Goal: Task Accomplishment & Management: Manage account settings

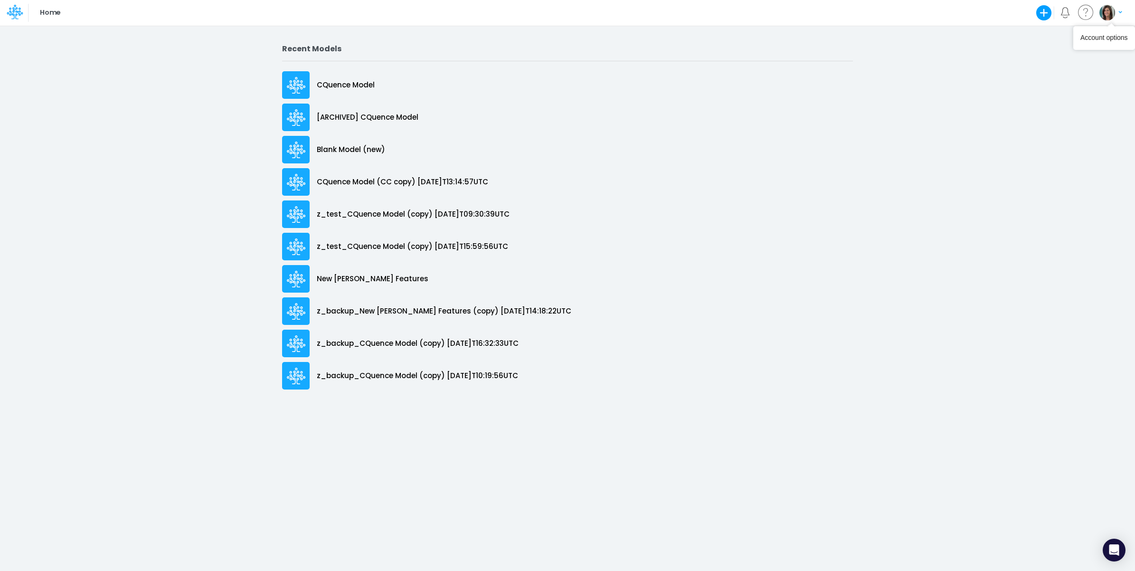
click at [1109, 14] on img "button" at bounding box center [1107, 13] width 16 height 16
click at [1072, 60] on button "Log out" at bounding box center [1072, 55] width 102 height 15
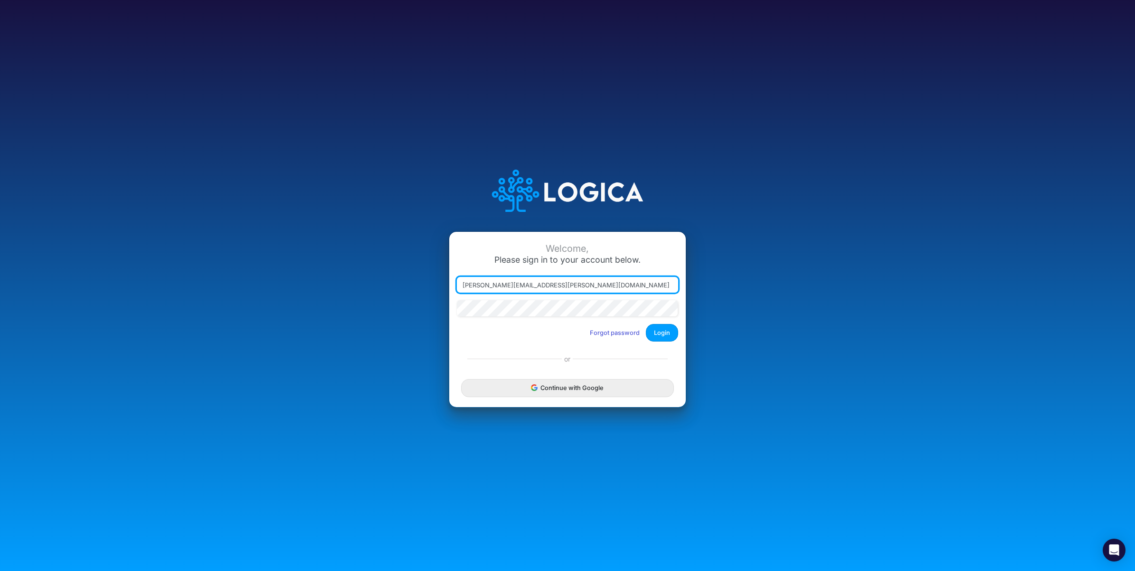
drag, startPoint x: 506, startPoint y: 285, endPoint x: 684, endPoint y: 297, distance: 178.5
click at [681, 297] on div "Welcome, Please sign in to your account below. carissa.castro@logica.cloud Forg…" at bounding box center [567, 290] width 236 height 117
type input "carissa.castro+hc@logica.cloud"
click at [665, 328] on button "Login" at bounding box center [662, 333] width 32 height 18
